Goal: Find specific fact: Find contact information

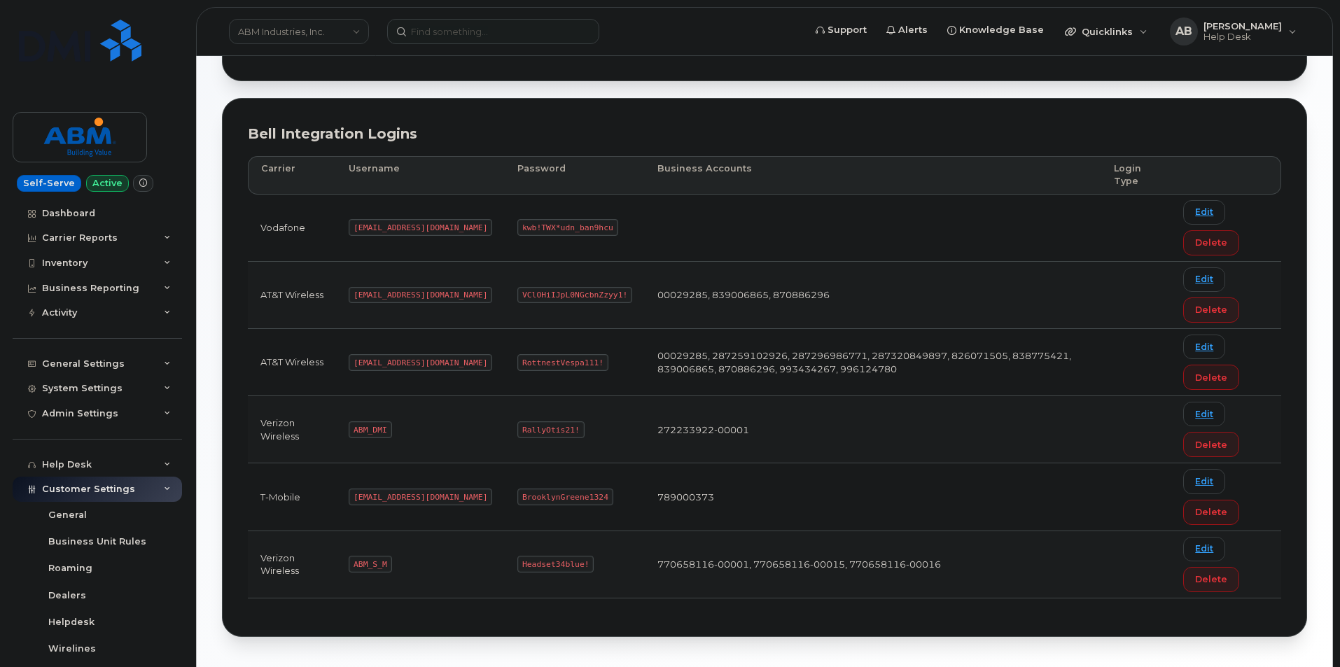
scroll to position [140, 0]
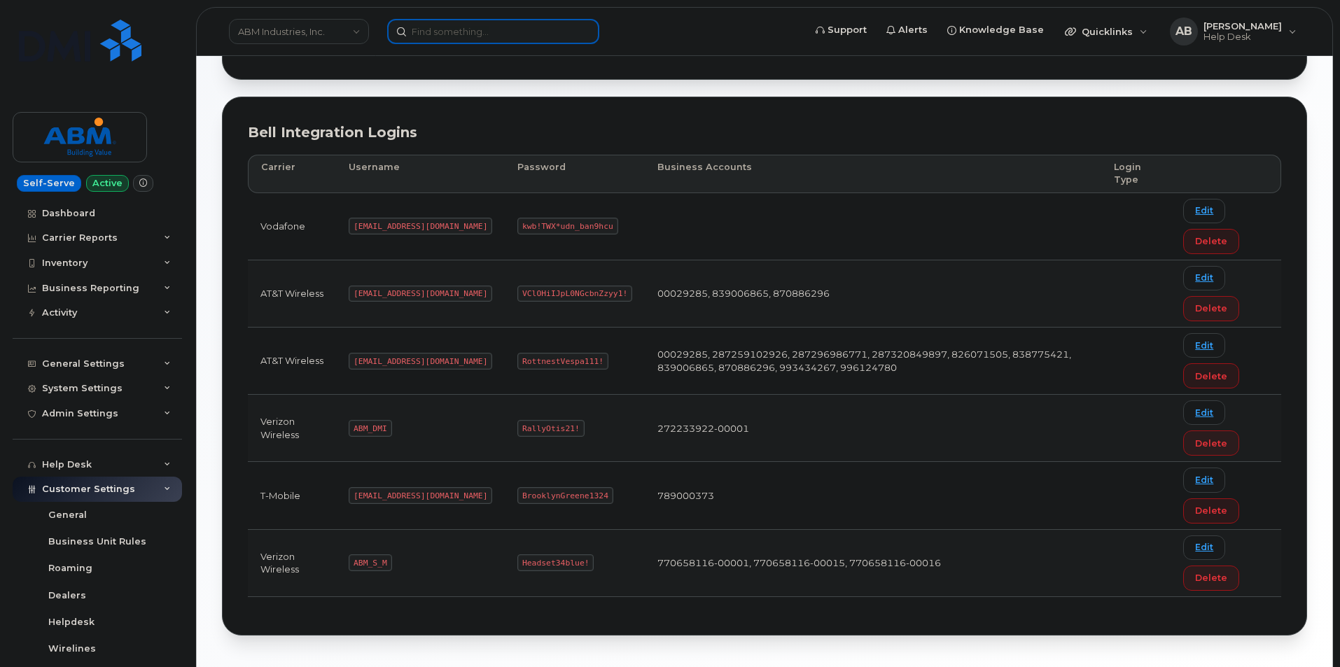
click at [473, 25] on input at bounding box center [493, 31] width 212 height 25
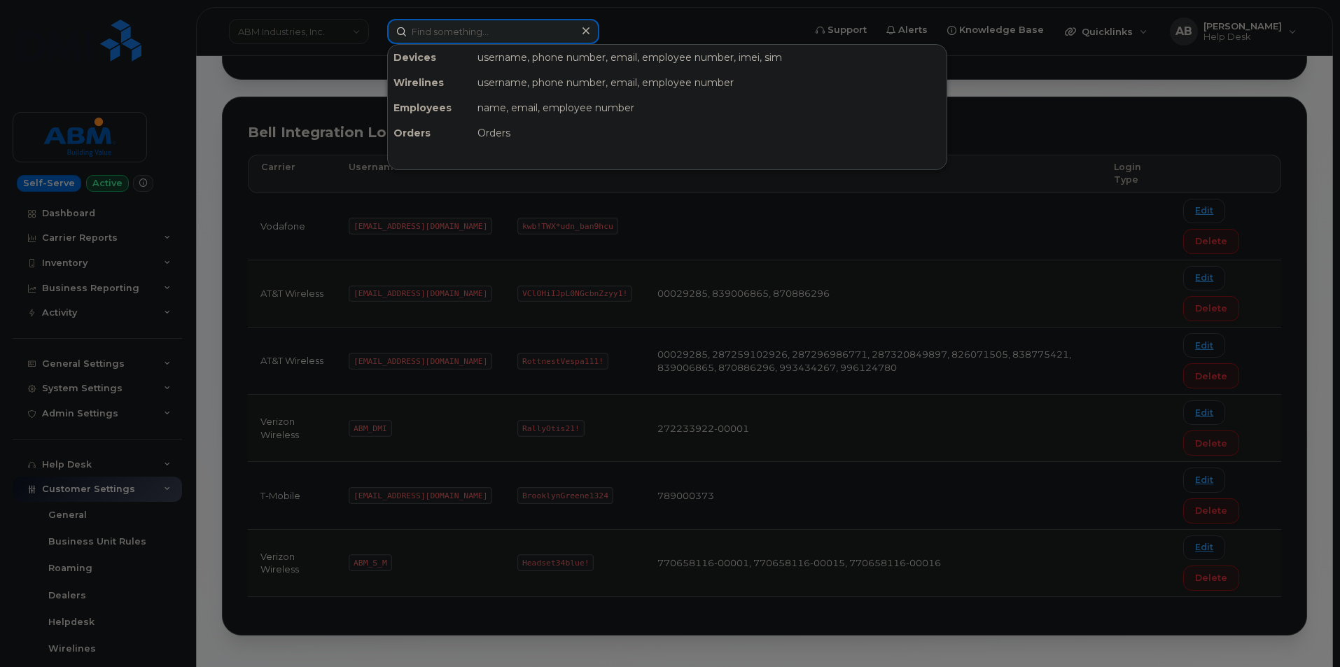
paste input "9127609515"
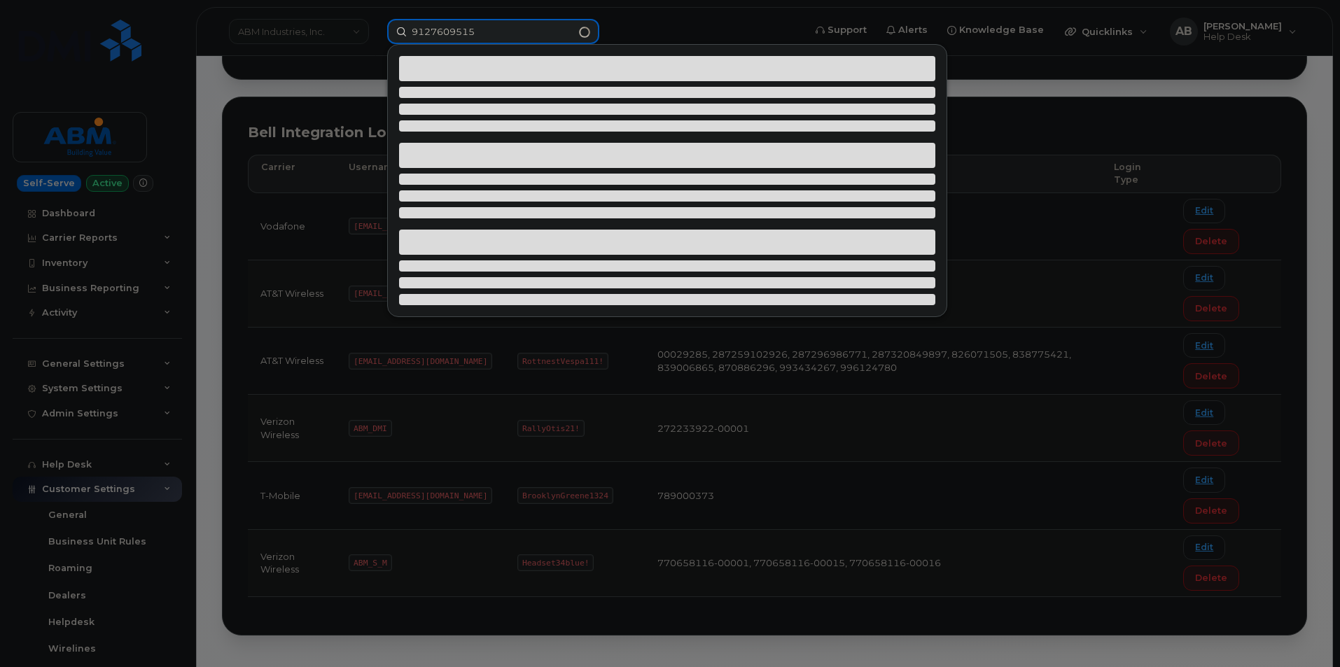
type input "9127609515"
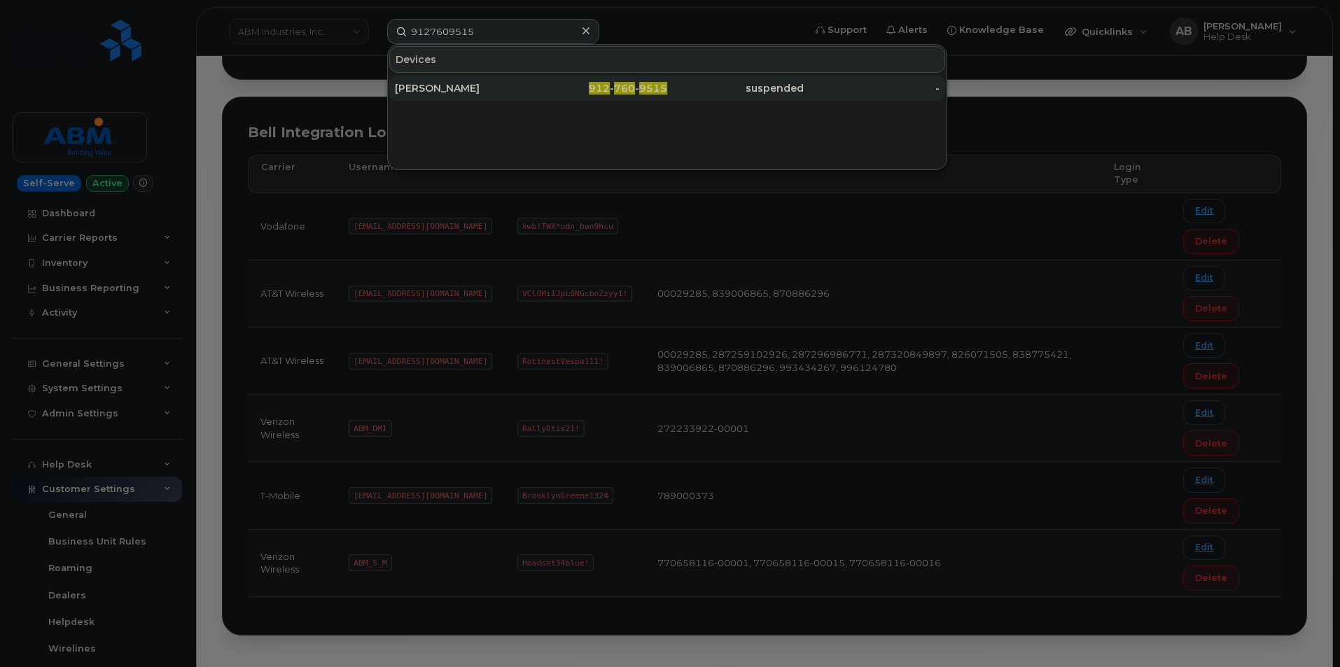
click at [492, 90] on div "KEVIN ORTA PEREZ" at bounding box center [463, 88] width 137 height 14
click at [593, 217] on div at bounding box center [670, 333] width 1340 height 667
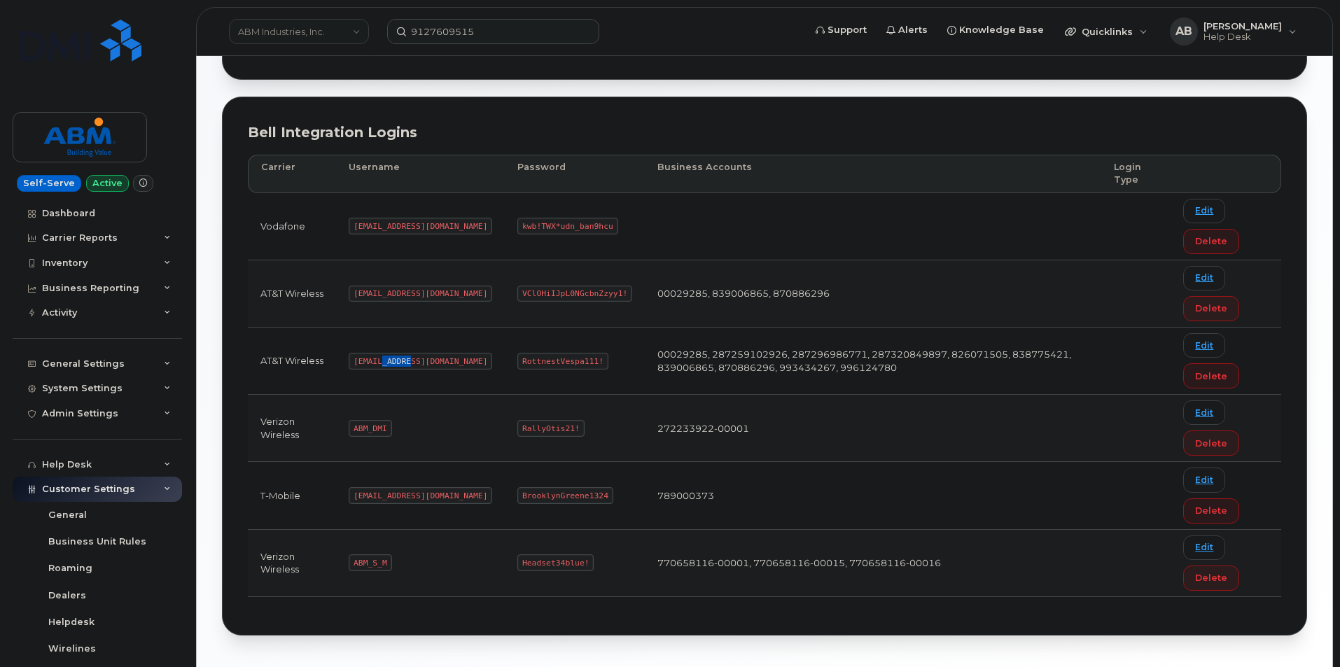
drag, startPoint x: 409, startPoint y: 361, endPoint x: 382, endPoint y: 362, distance: 27.3
click at [382, 362] on code "abm@dminc.com" at bounding box center [421, 361] width 144 height 17
drag, startPoint x: 354, startPoint y: 361, endPoint x: 431, endPoint y: 358, distance: 76.4
click at [431, 358] on td "abm@dminc.com" at bounding box center [420, 361] width 169 height 67
copy code "abm@dminc.com"
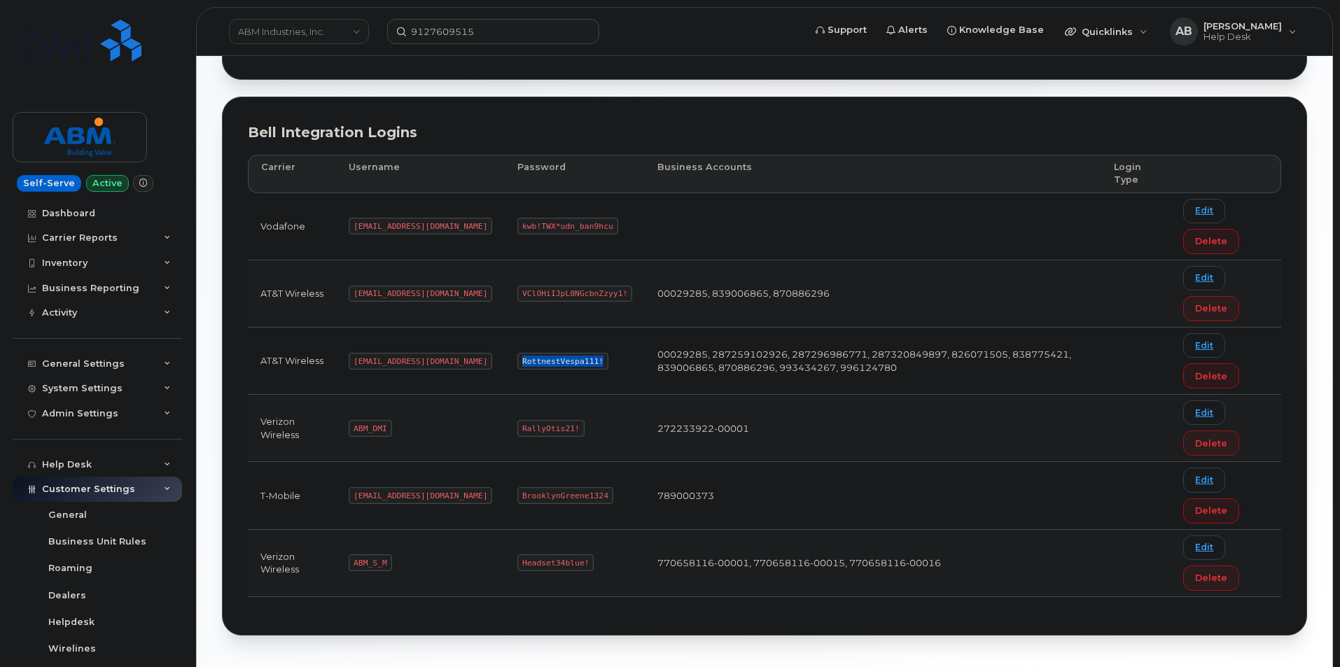
drag, startPoint x: 471, startPoint y: 360, endPoint x: 561, endPoint y: 366, distance: 89.9
click at [561, 366] on td "RottnestVespa111!" at bounding box center [575, 361] width 140 height 67
copy code "RottnestVespa111!"
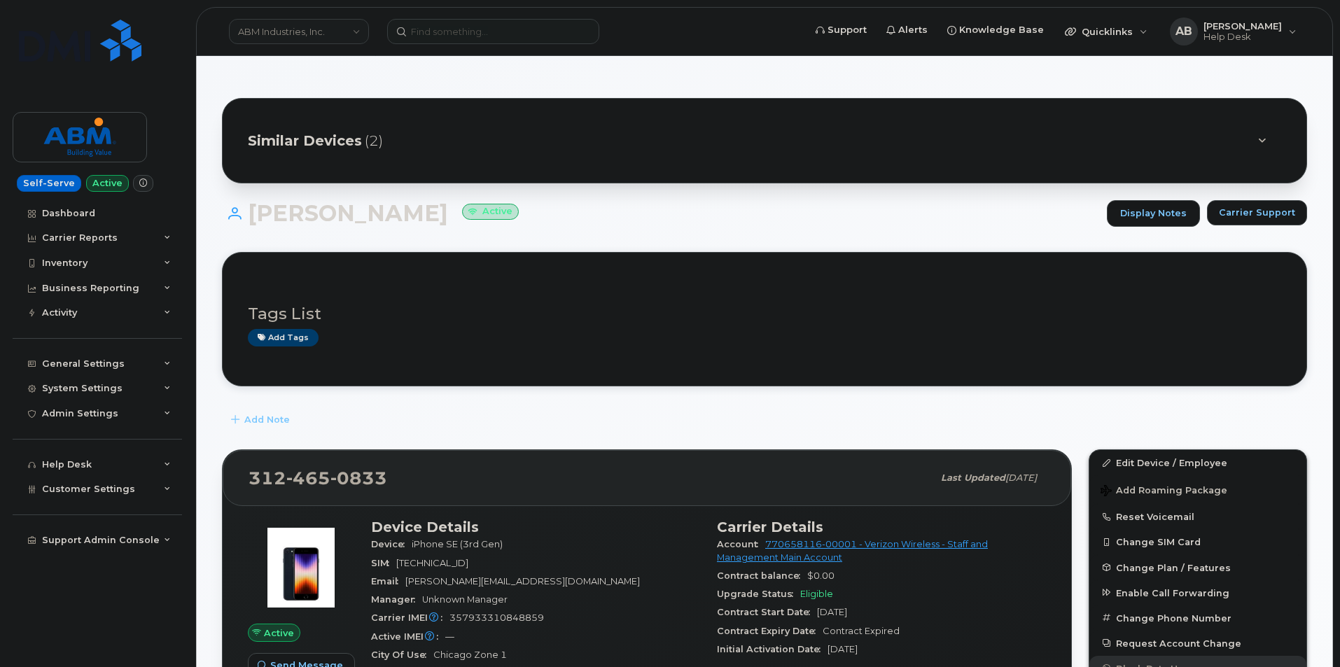
scroll to position [210, 0]
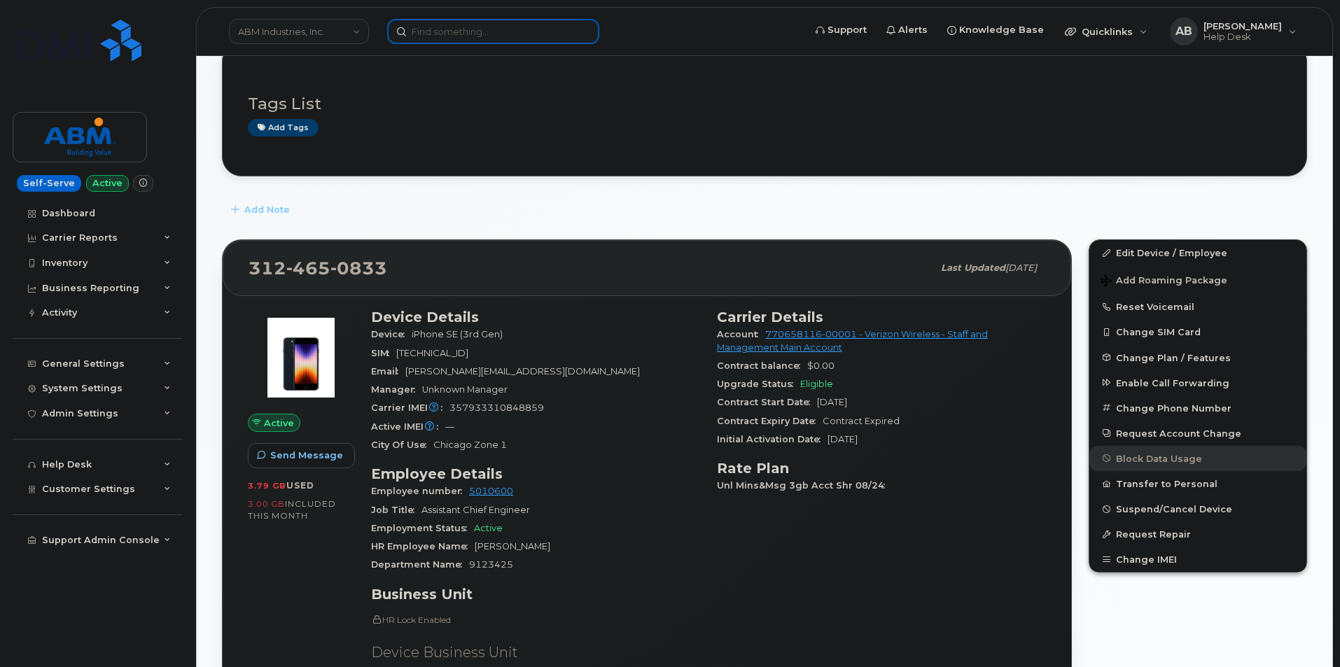
click at [525, 35] on input at bounding box center [493, 31] width 212 height 25
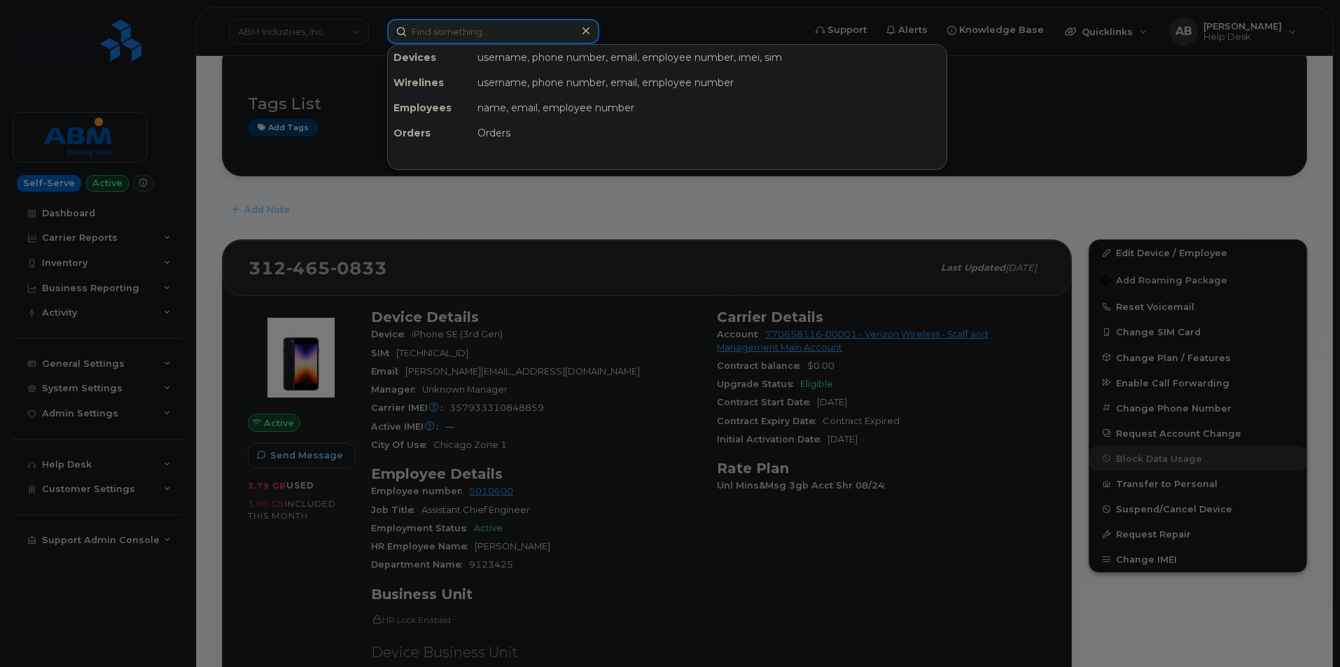
paste input "9127609515"
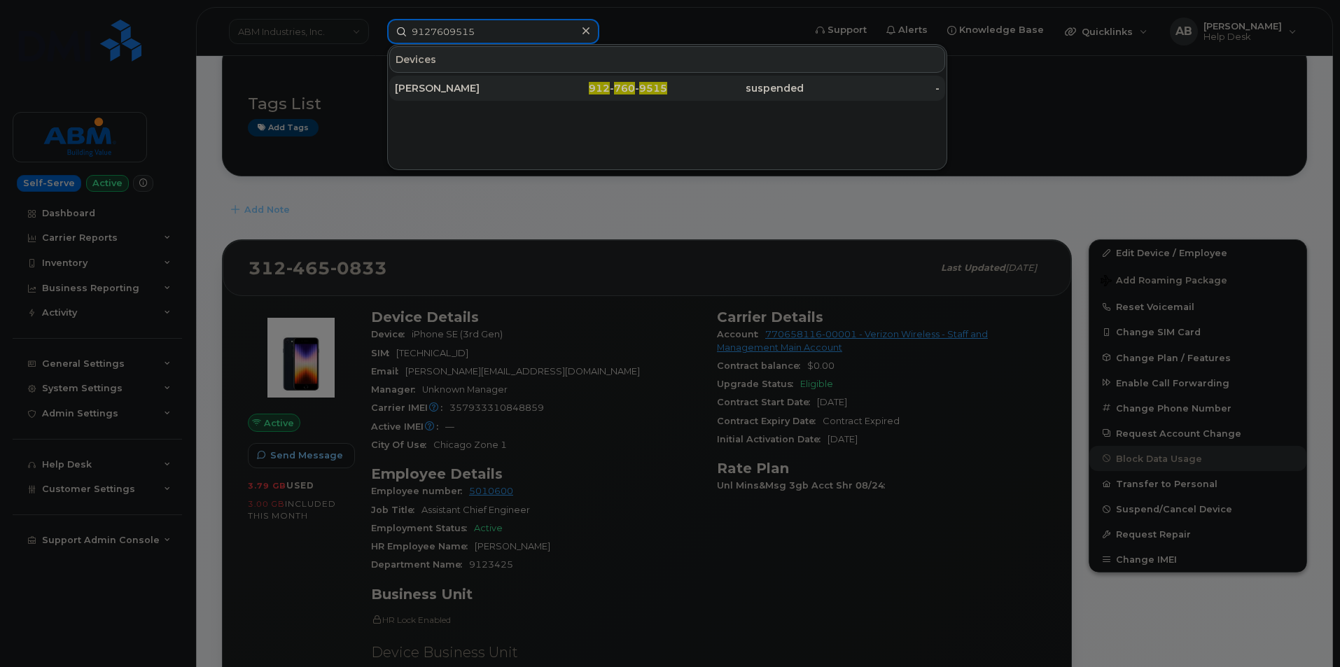
type input "9127609515"
click at [511, 90] on div "KEVIN ORTA PEREZ" at bounding box center [463, 88] width 137 height 14
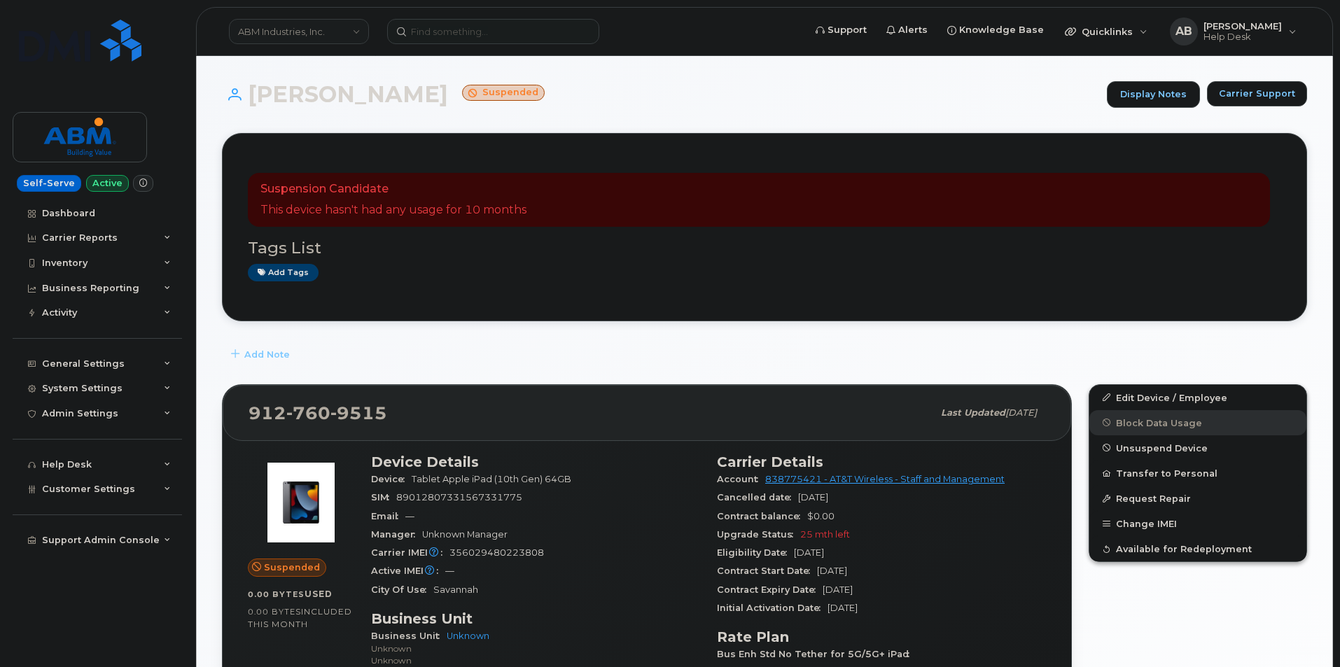
click at [629, 104] on h1 "KEVIN ORTA PEREZ Suspended" at bounding box center [661, 94] width 878 height 25
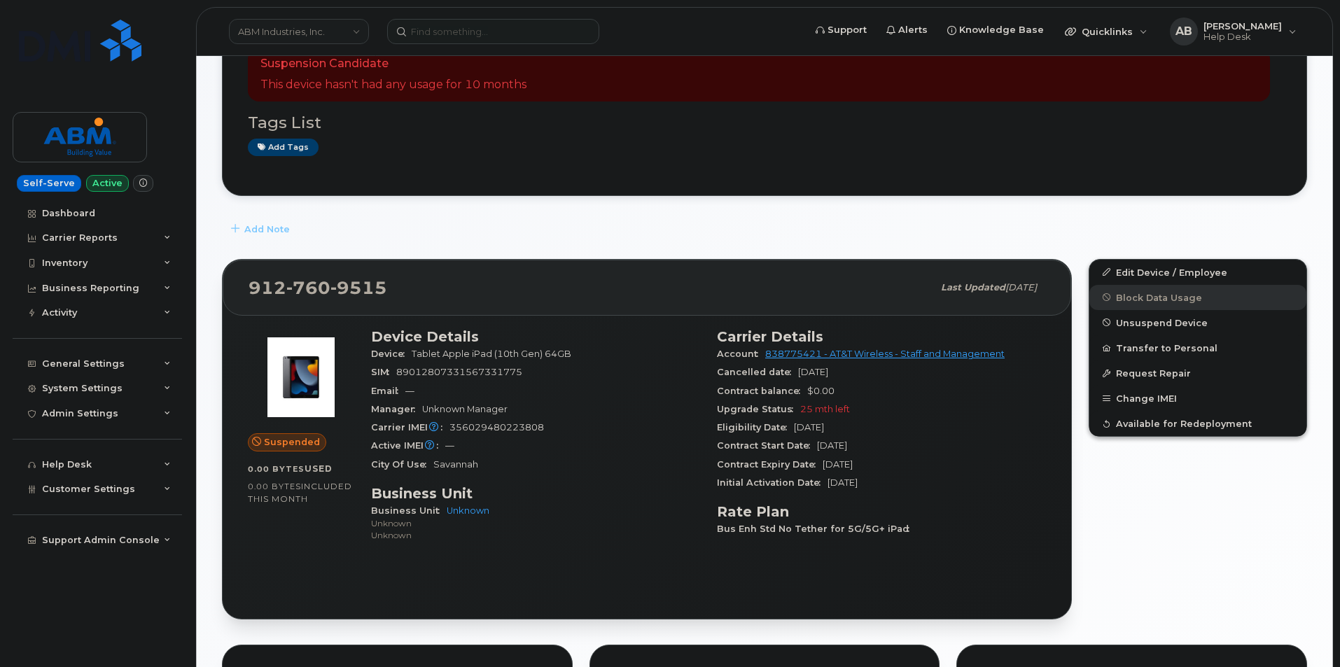
scroll to position [140, 0]
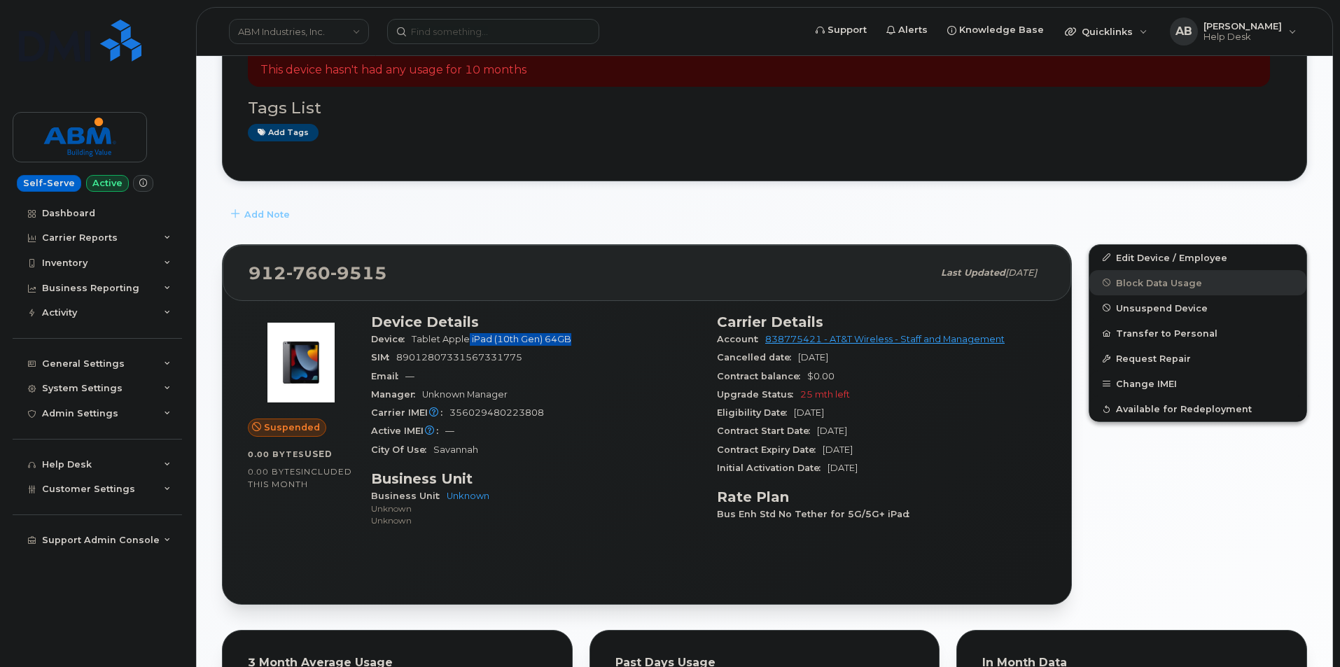
drag, startPoint x: 574, startPoint y: 339, endPoint x: 470, endPoint y: 342, distance: 104.4
click at [470, 342] on span "Tablet Apple iPad (10th Gen) 64GB" at bounding box center [494, 339] width 165 height 11
copy span "iPad (10th Gen) 64GB"
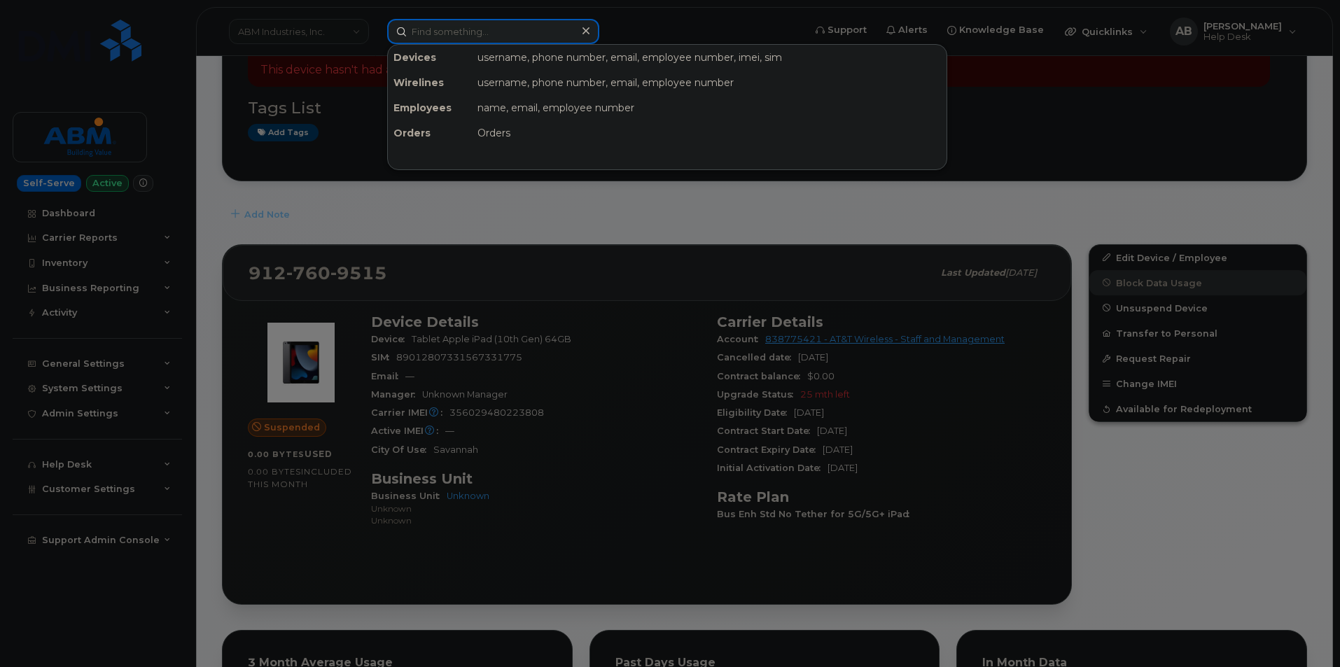
click at [508, 25] on input at bounding box center [493, 31] width 212 height 25
paste input "6127499338"
type input "6127499338"
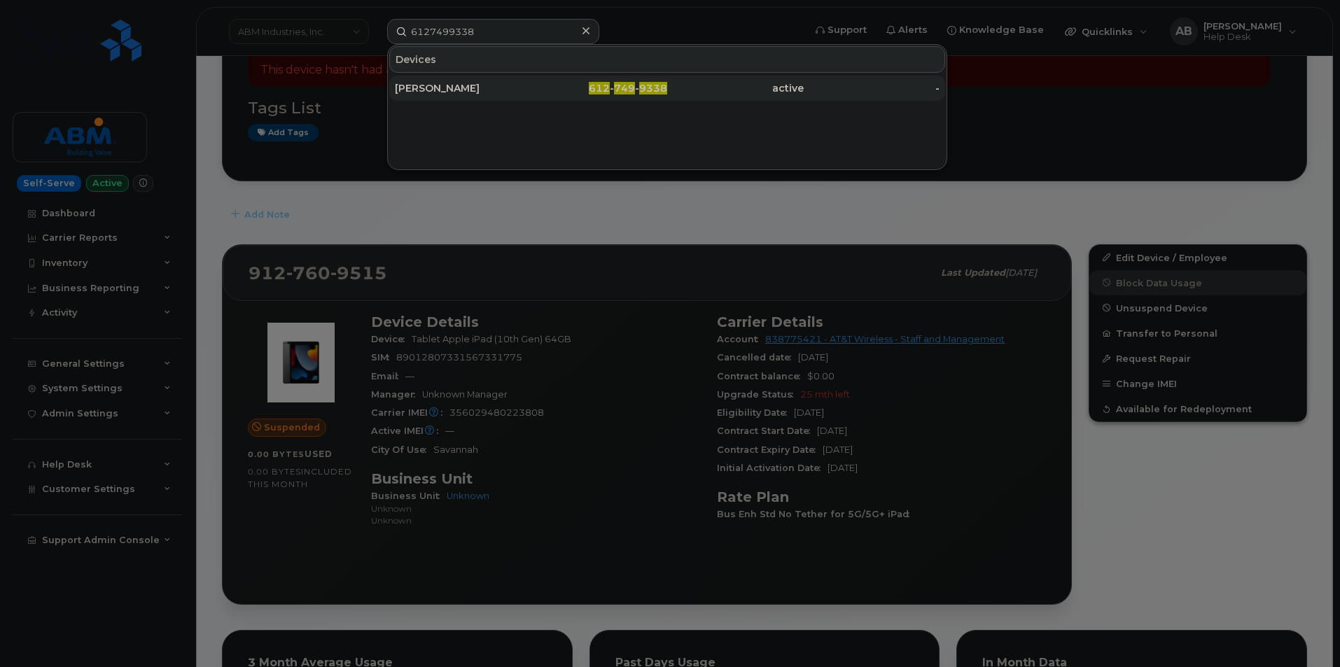
click at [508, 85] on div "ISRAEL GONZALEZ" at bounding box center [463, 88] width 137 height 14
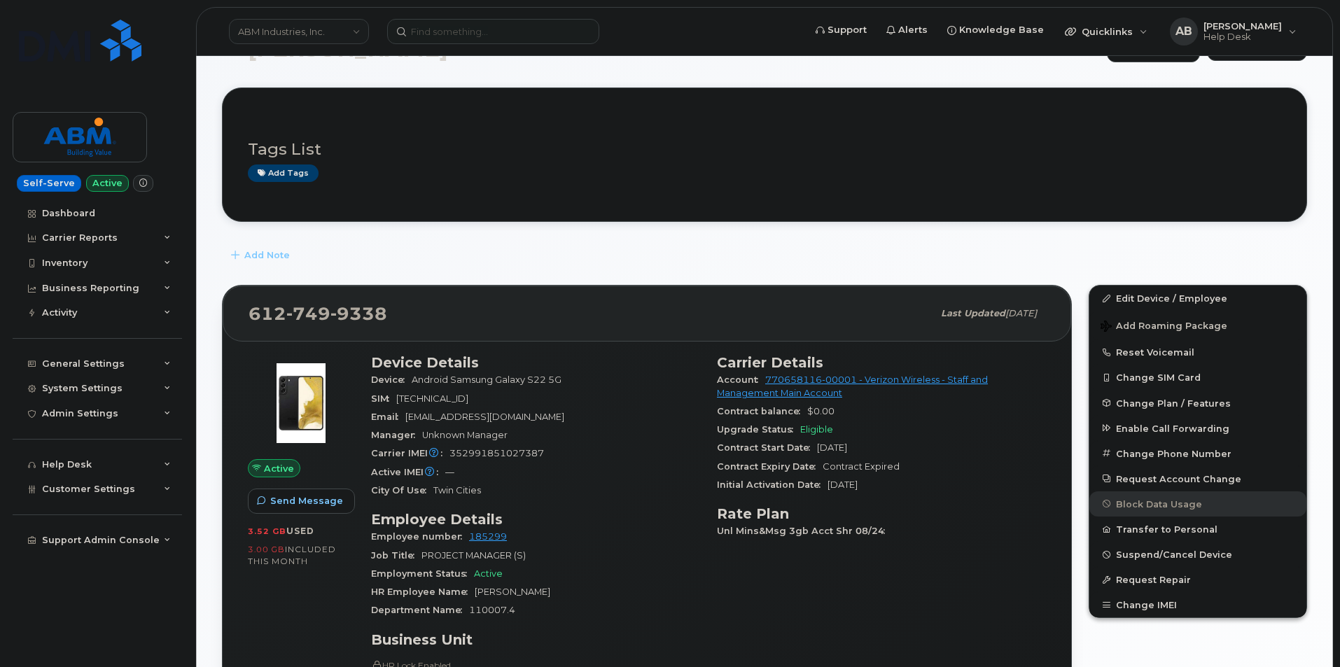
scroll to position [70, 0]
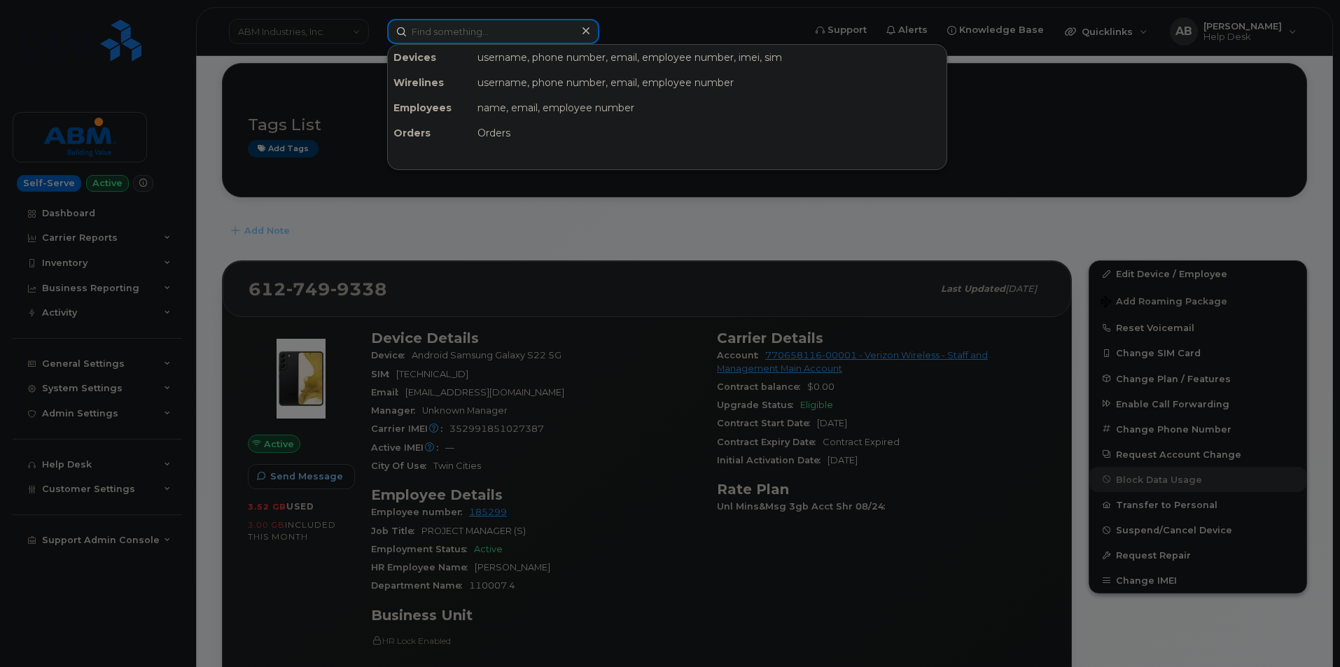
click at [506, 35] on input at bounding box center [493, 31] width 212 height 25
paste input "9492582287"
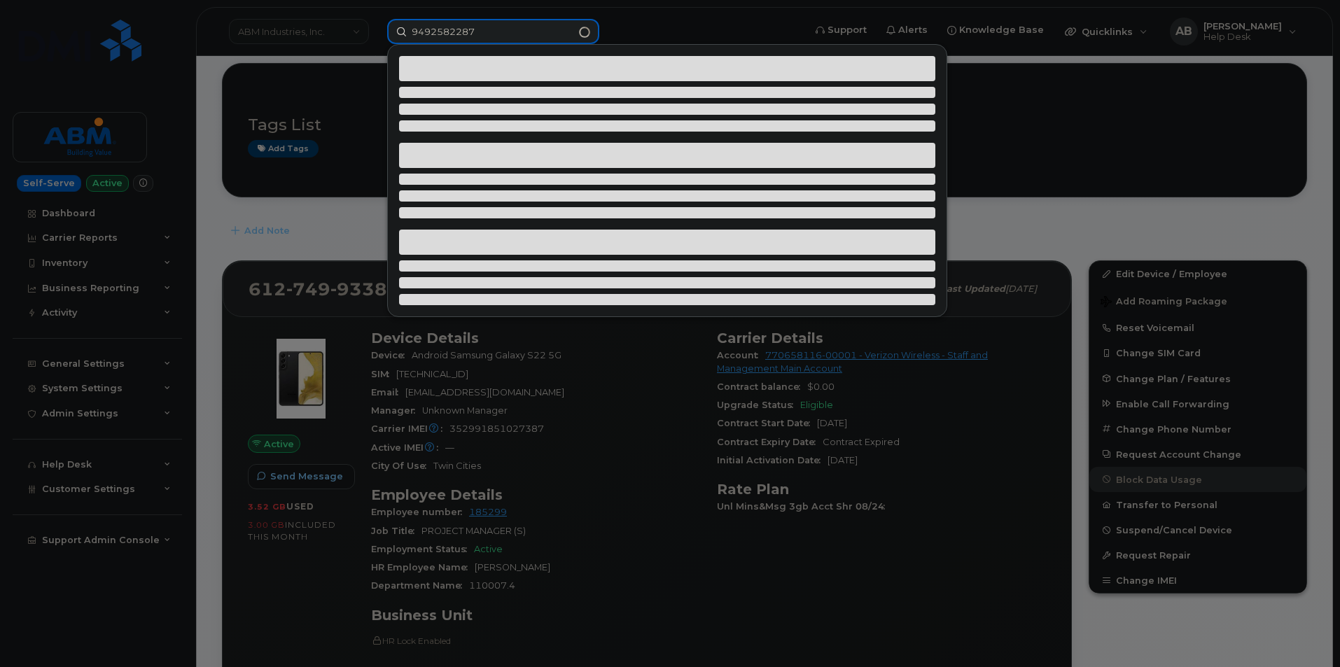
type input "9492582287"
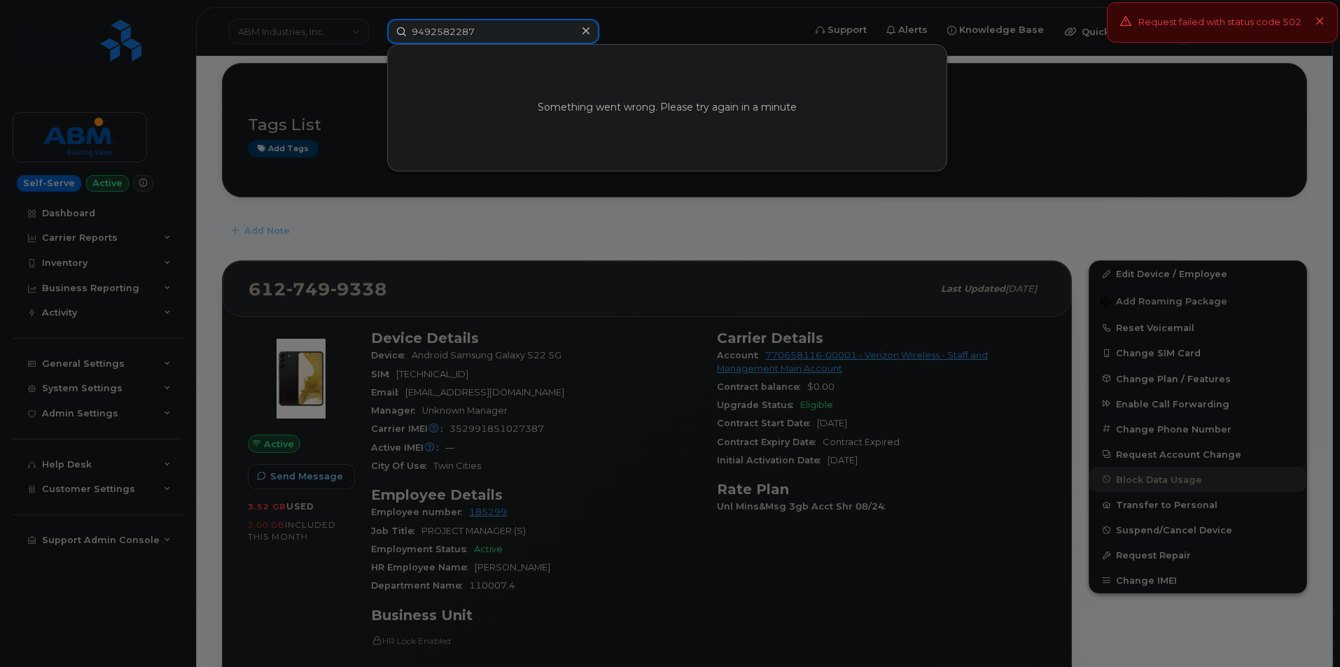
drag, startPoint x: 496, startPoint y: 26, endPoint x: 397, endPoint y: 15, distance: 99.3
click at [397, 19] on div "9492582287 Something went wrong. Please try again in a minute" at bounding box center [591, 31] width 430 height 25
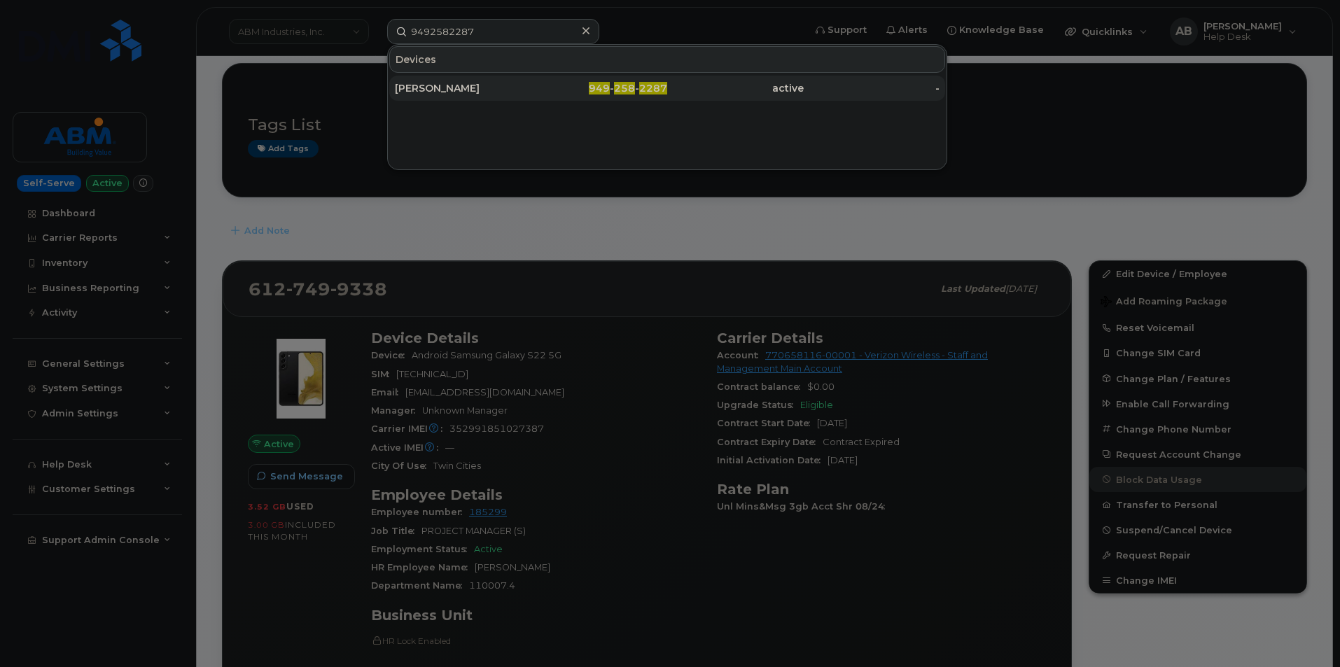
click at [475, 85] on div "[PERSON_NAME]" at bounding box center [463, 88] width 137 height 14
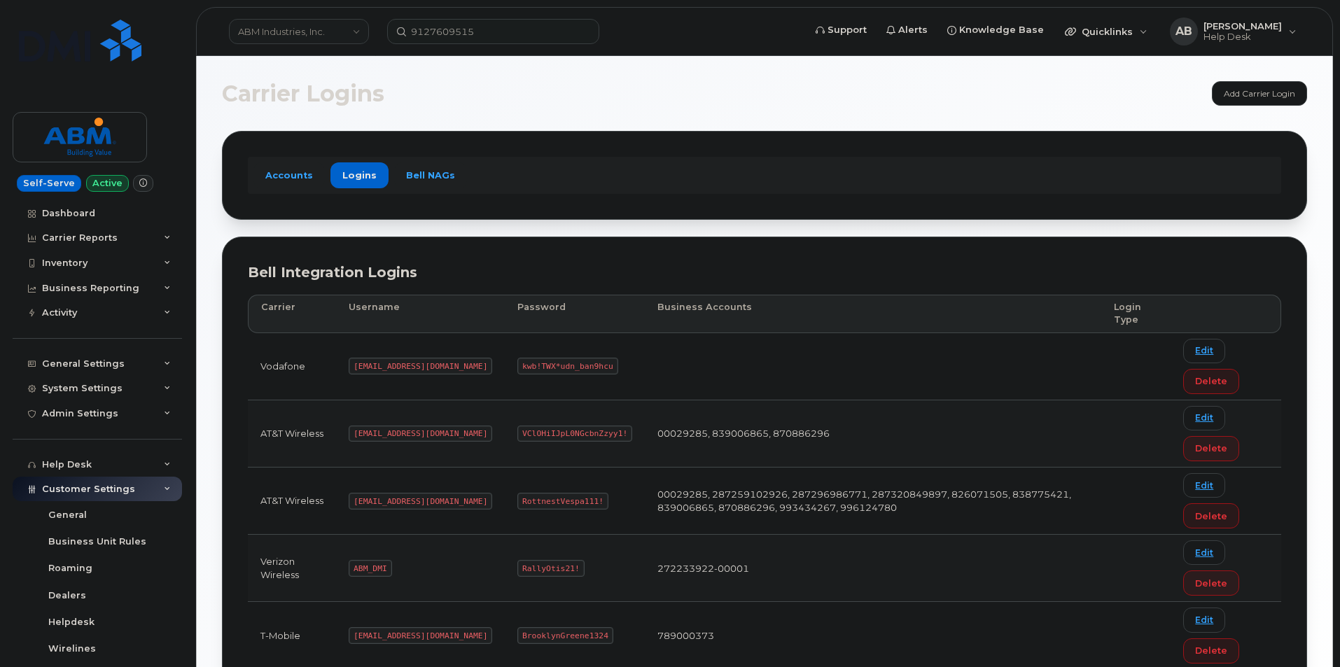
scroll to position [140, 0]
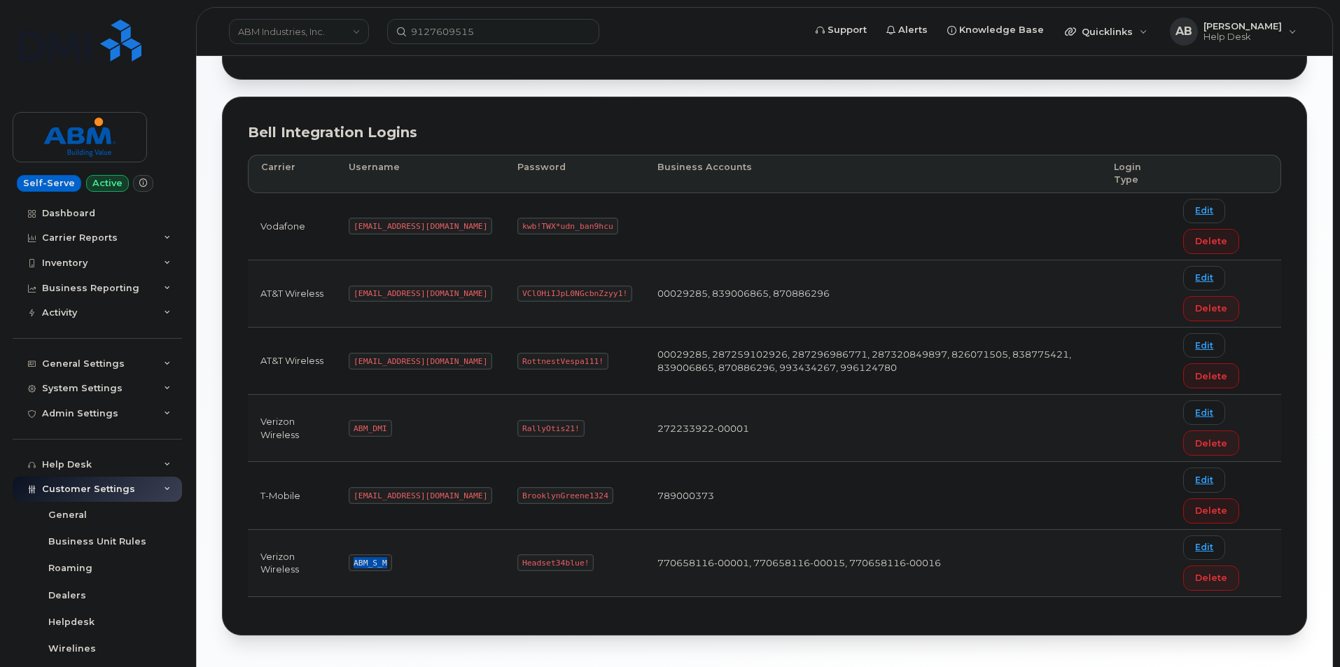
drag, startPoint x: 387, startPoint y: 562, endPoint x: 353, endPoint y: 561, distance: 34.3
click at [353, 561] on code "ABM_S_M" at bounding box center [370, 563] width 43 height 17
copy code "ABM_S_M"
drag, startPoint x: 534, startPoint y: 562, endPoint x: 460, endPoint y: 561, distance: 74.2
click at [505, 561] on td "Headset34blue!" at bounding box center [575, 563] width 140 height 67
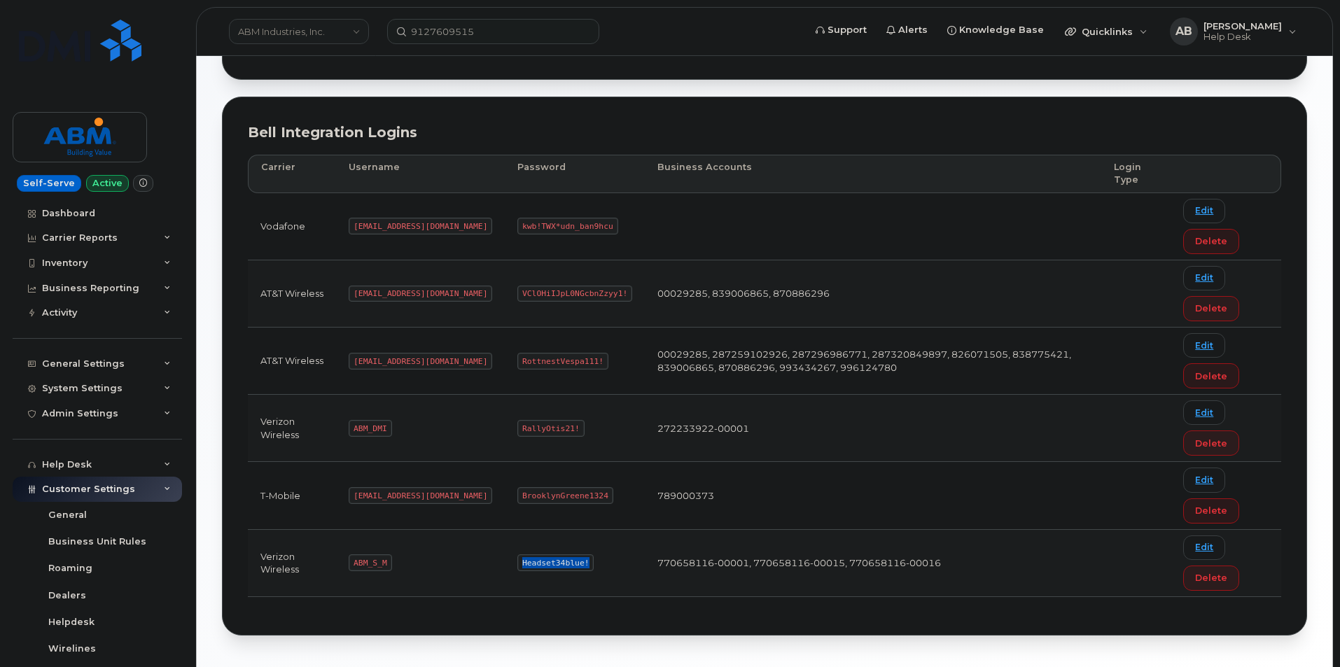
copy code "Headset34blue!"
